Goal: Find contact information: Find contact information

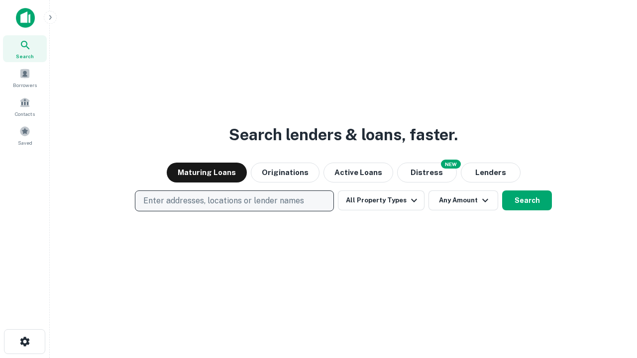
click at [234, 201] on p "Enter addresses, locations or lender names" at bounding box center [223, 201] width 161 height 12
type input "**********"
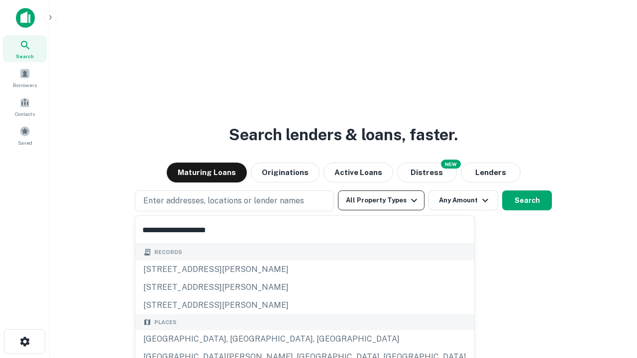
click at [238, 339] on div "[GEOGRAPHIC_DATA], [GEOGRAPHIC_DATA], [GEOGRAPHIC_DATA]" at bounding box center [304, 339] width 339 height 18
click at [381, 201] on button "All Property Types" at bounding box center [381, 201] width 87 height 20
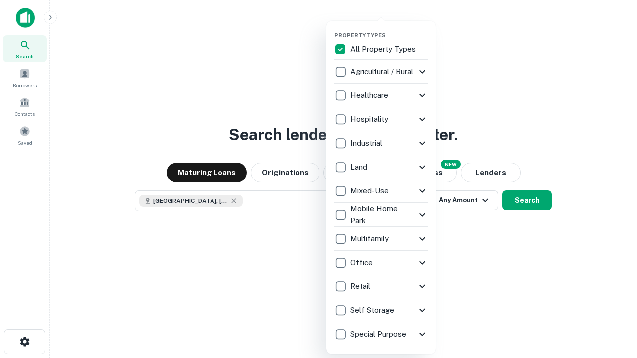
click at [389, 29] on button "button" at bounding box center [388, 29] width 109 height 0
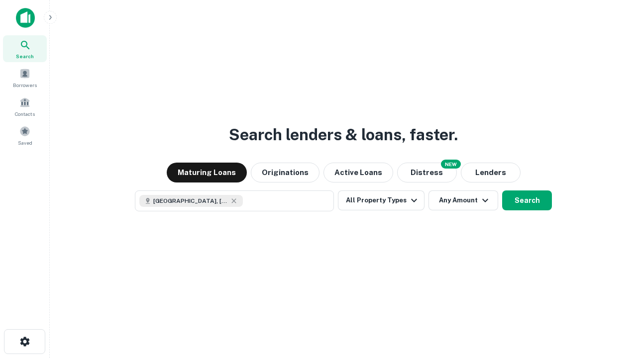
scroll to position [16, 0]
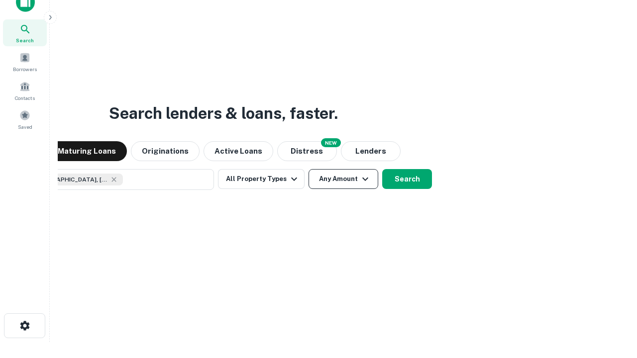
click at [309, 169] on button "Any Amount" at bounding box center [344, 179] width 70 height 20
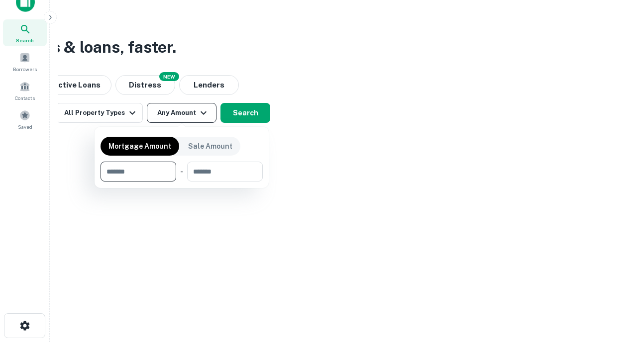
type input "*******"
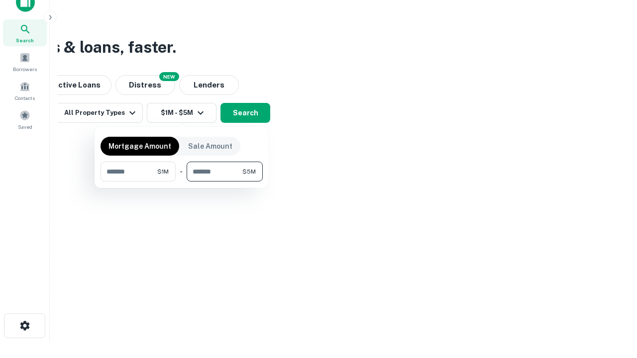
type input "*******"
click at [182, 182] on button "button" at bounding box center [182, 182] width 162 height 0
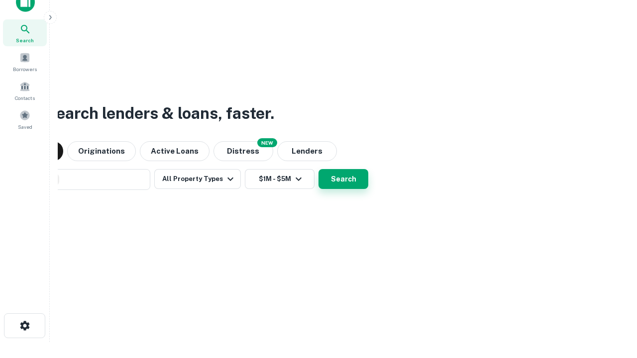
click at [319, 169] on button "Search" at bounding box center [344, 179] width 50 height 20
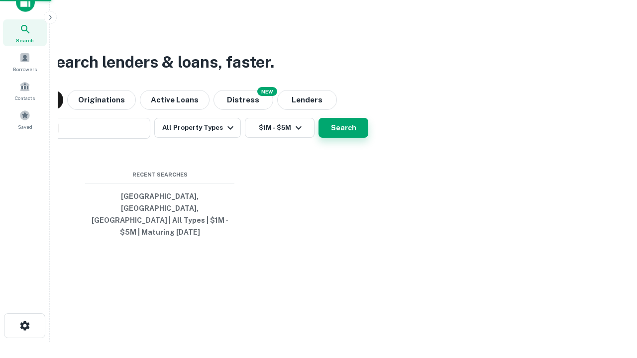
scroll to position [32, 282]
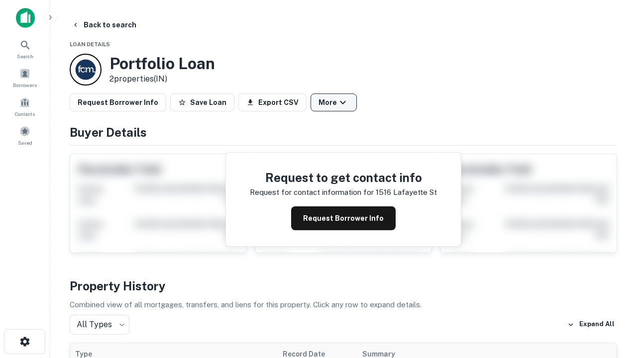
click at [333, 103] on button "More" at bounding box center [334, 103] width 46 height 18
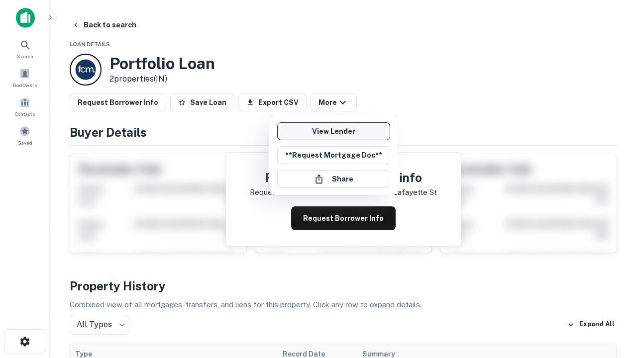
click at [333, 131] on link "View Lender" at bounding box center [333, 131] width 113 height 18
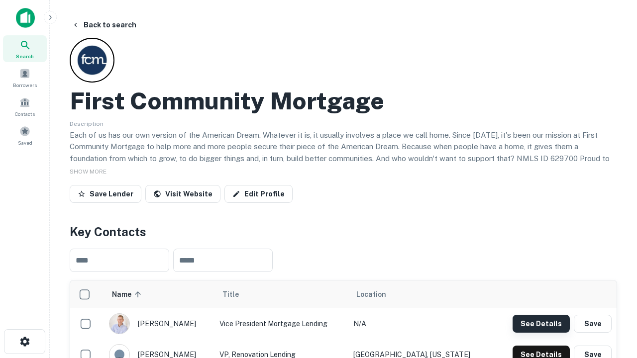
click at [541, 323] on button "See Details" at bounding box center [541, 324] width 57 height 18
click at [24, 342] on icon "button" at bounding box center [25, 342] width 12 height 12
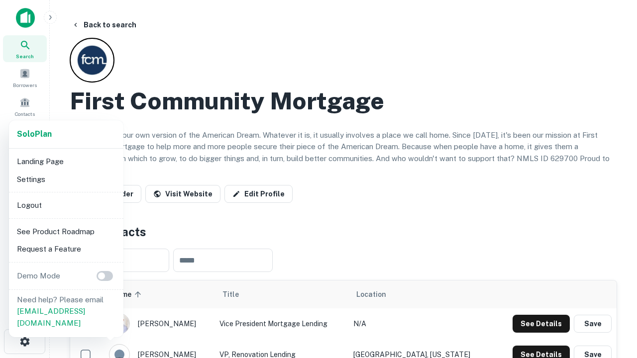
click at [66, 205] on li "Logout" at bounding box center [66, 206] width 107 height 18
